Goal: Transaction & Acquisition: Subscribe to service/newsletter

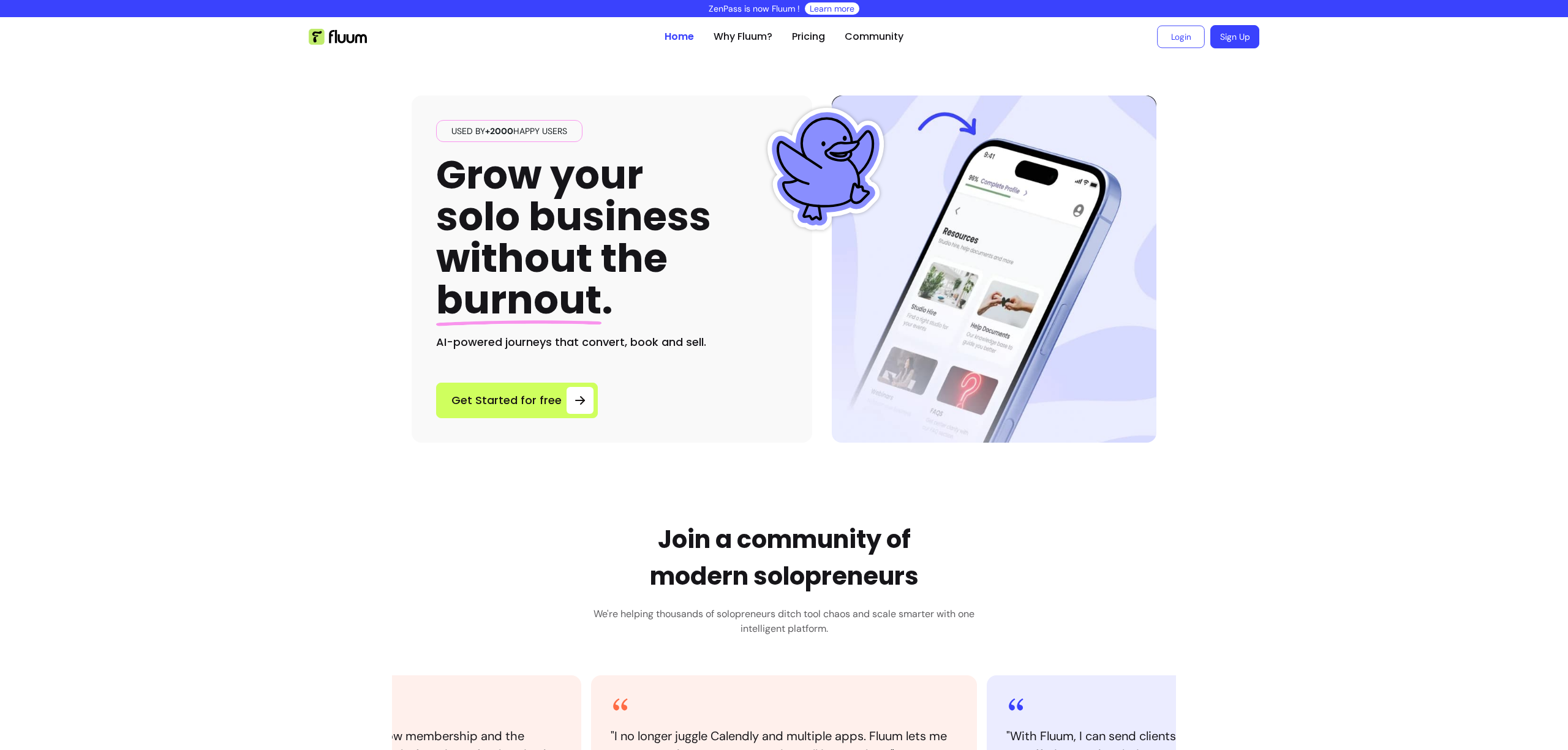
click at [1180, 40] on link "Login" at bounding box center [1181, 36] width 48 height 23
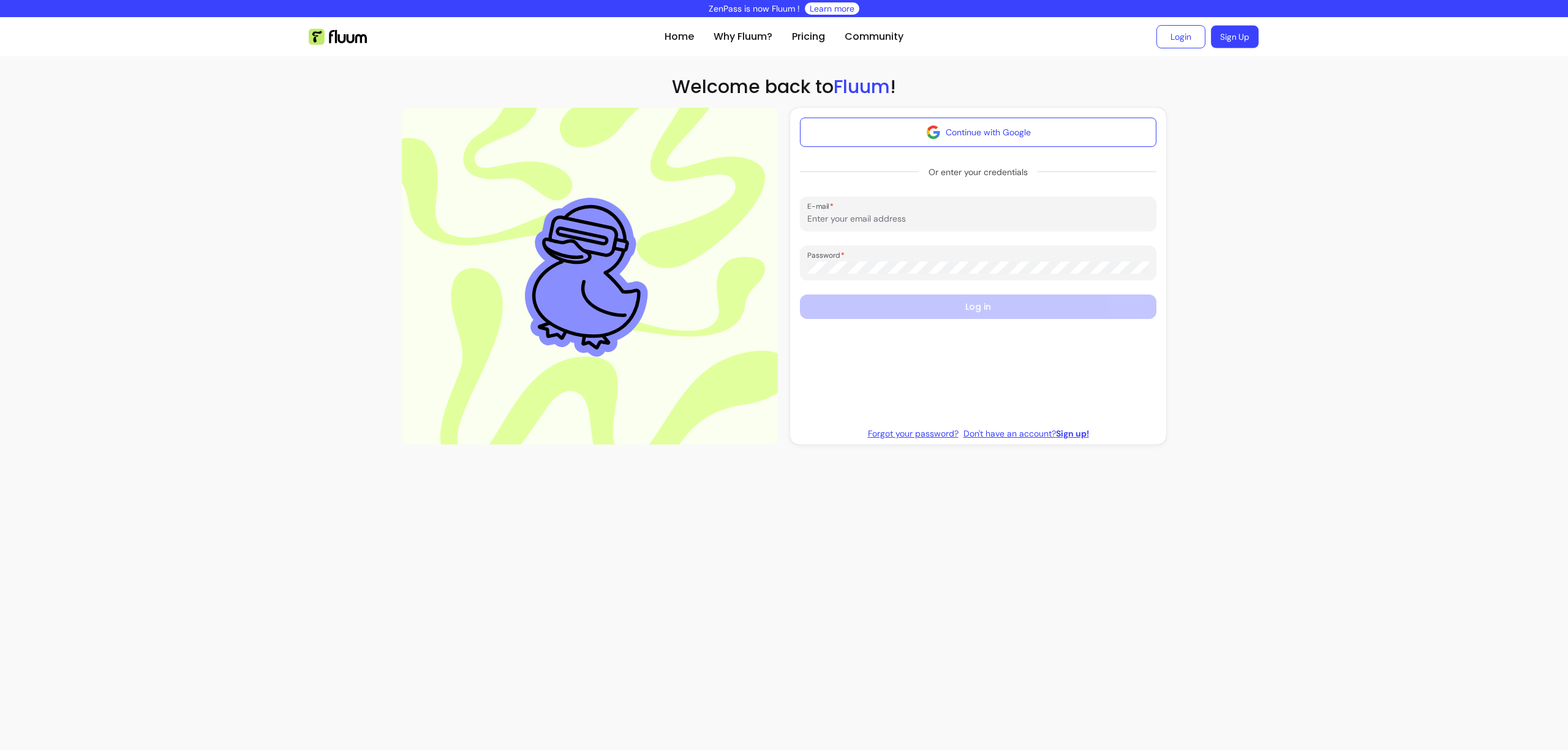
click at [1227, 41] on link "Sign Up" at bounding box center [1235, 36] width 48 height 23
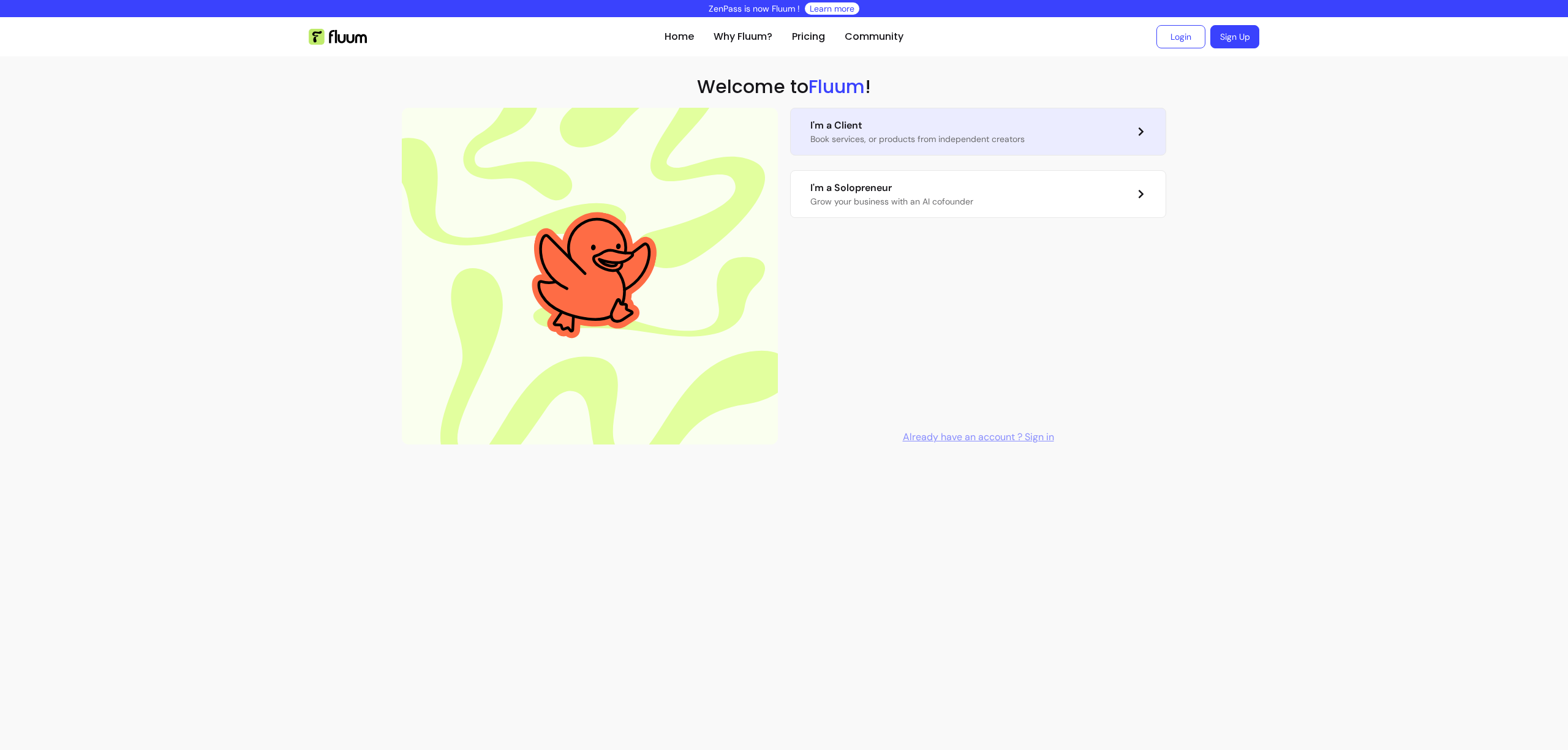
click at [993, 147] on link "I'm a Client Book services, or products from independent creators" at bounding box center [978, 131] width 376 height 48
